Goal: Task Accomplishment & Management: Use online tool/utility

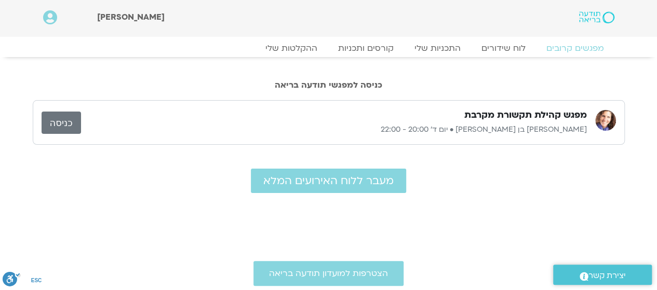
click at [62, 122] on link "כניסה" at bounding box center [61, 123] width 39 height 22
click at [63, 122] on link "כניסה" at bounding box center [61, 123] width 39 height 22
click at [61, 116] on link "כניסה" at bounding box center [61, 123] width 39 height 22
